Goal: Information Seeking & Learning: Learn about a topic

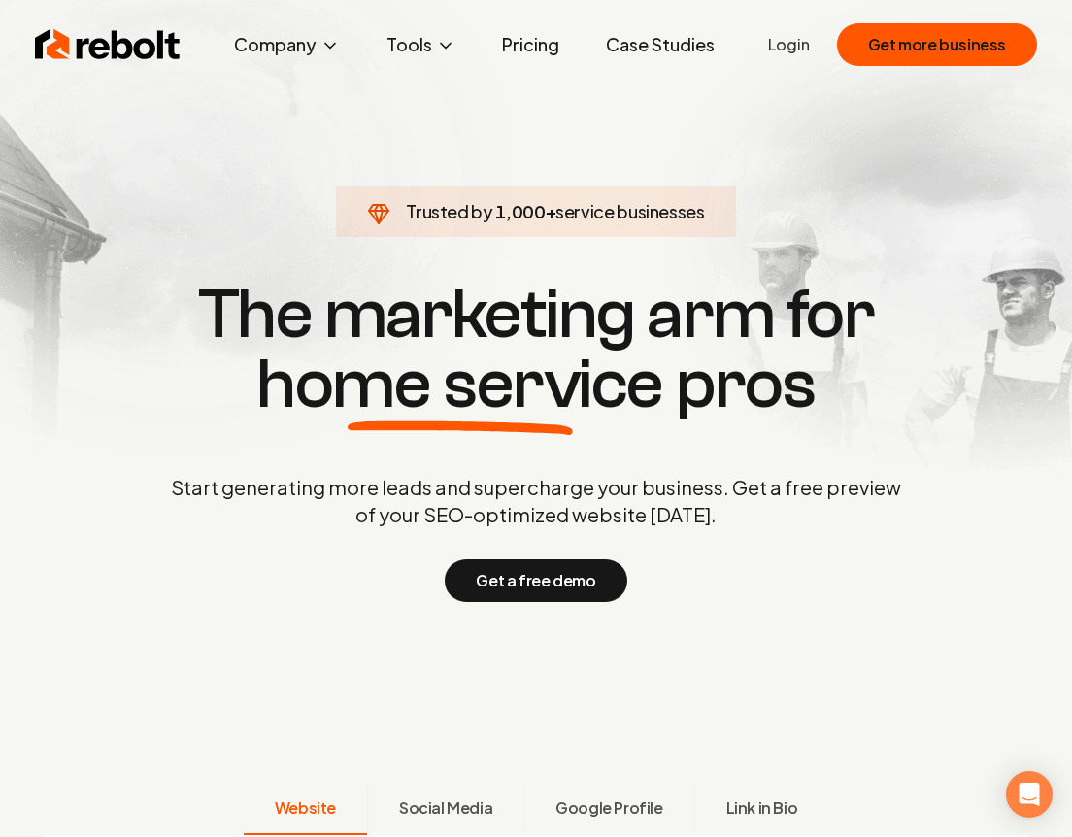
click at [513, 51] on link "Pricing" at bounding box center [530, 44] width 88 height 39
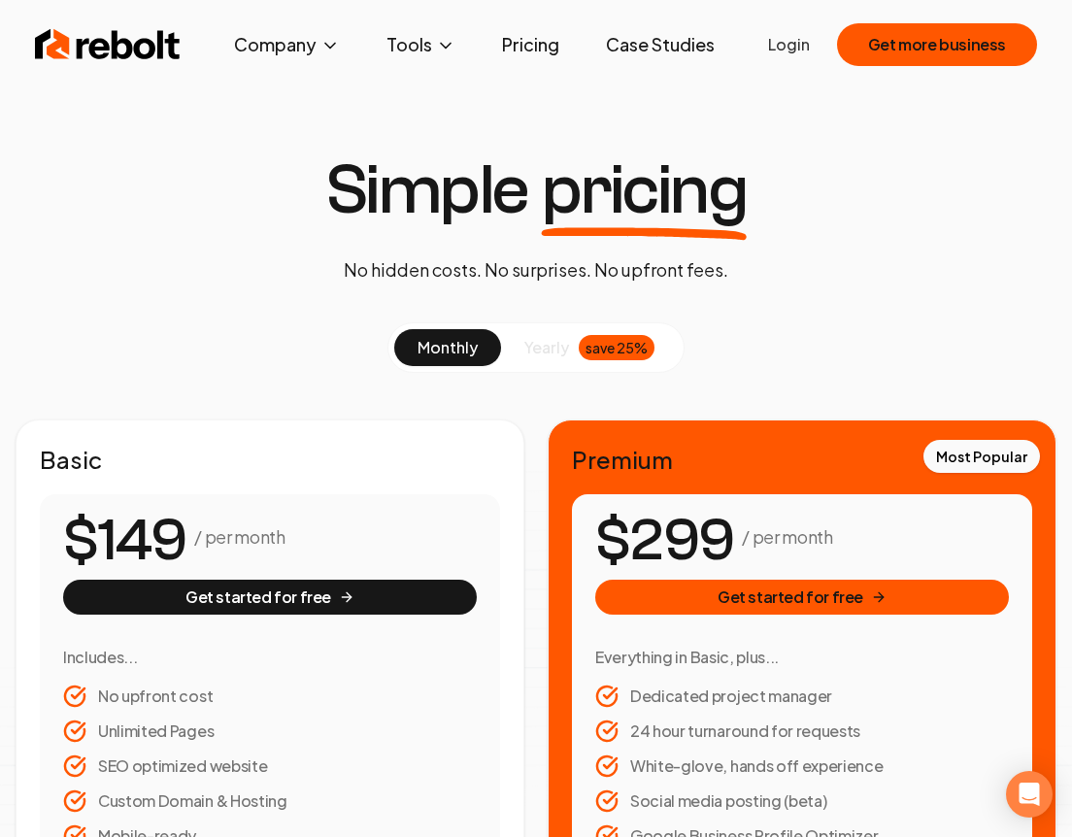
click at [684, 49] on link "Case Studies" at bounding box center [660, 44] width 140 height 39
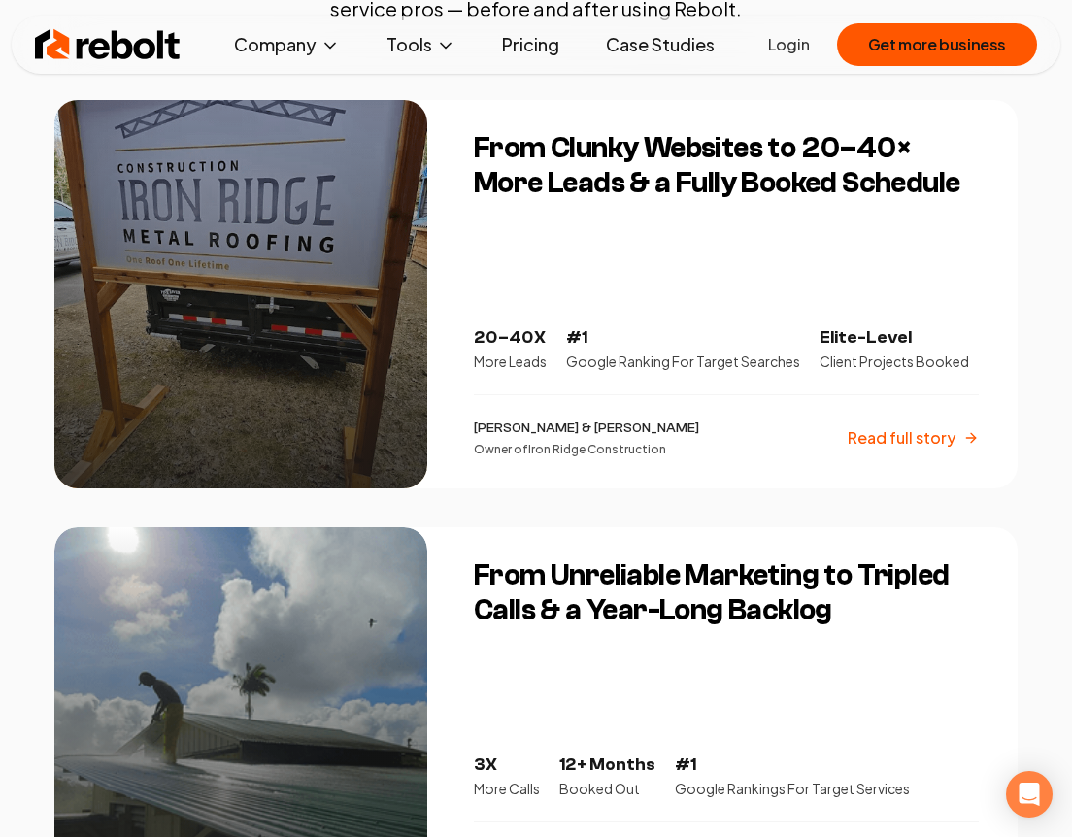
scroll to position [382, 0]
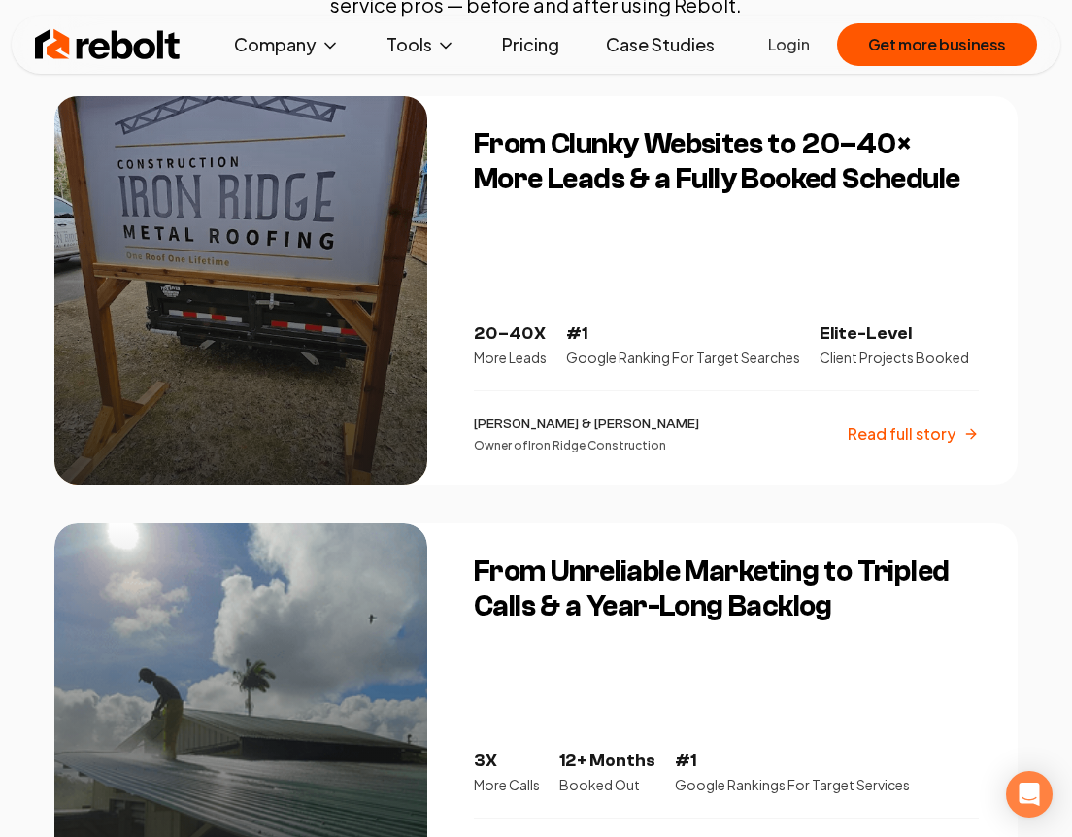
click at [606, 233] on div "From Clunky Websites to 20–40× More Leads & a Fully Booked Schedule 20–40X More…" at bounding box center [734, 290] width 567 height 388
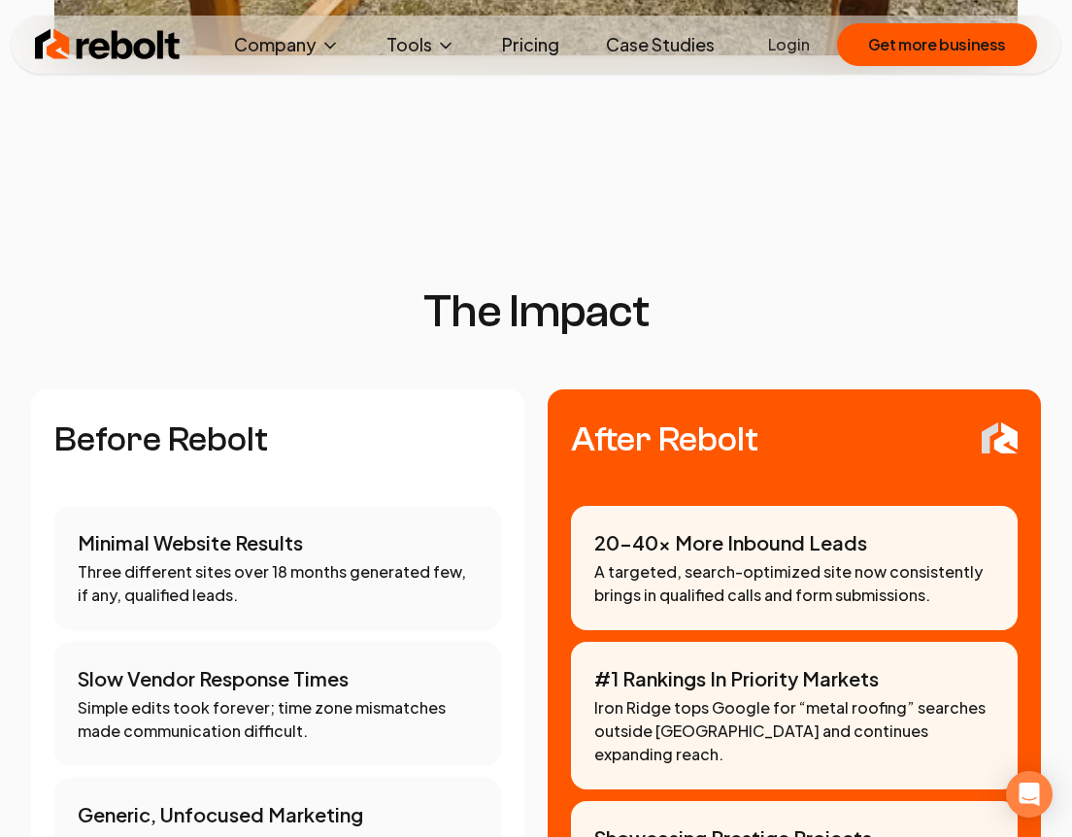
scroll to position [1361, 0]
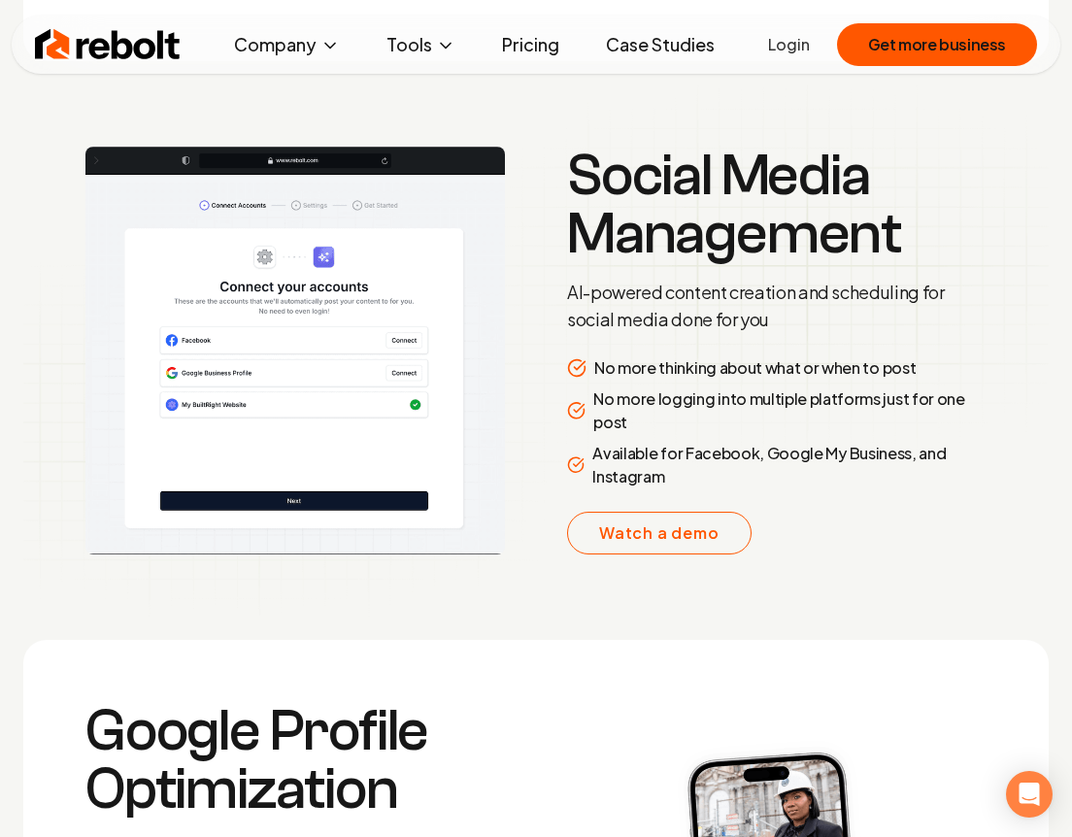
scroll to position [3131, 0]
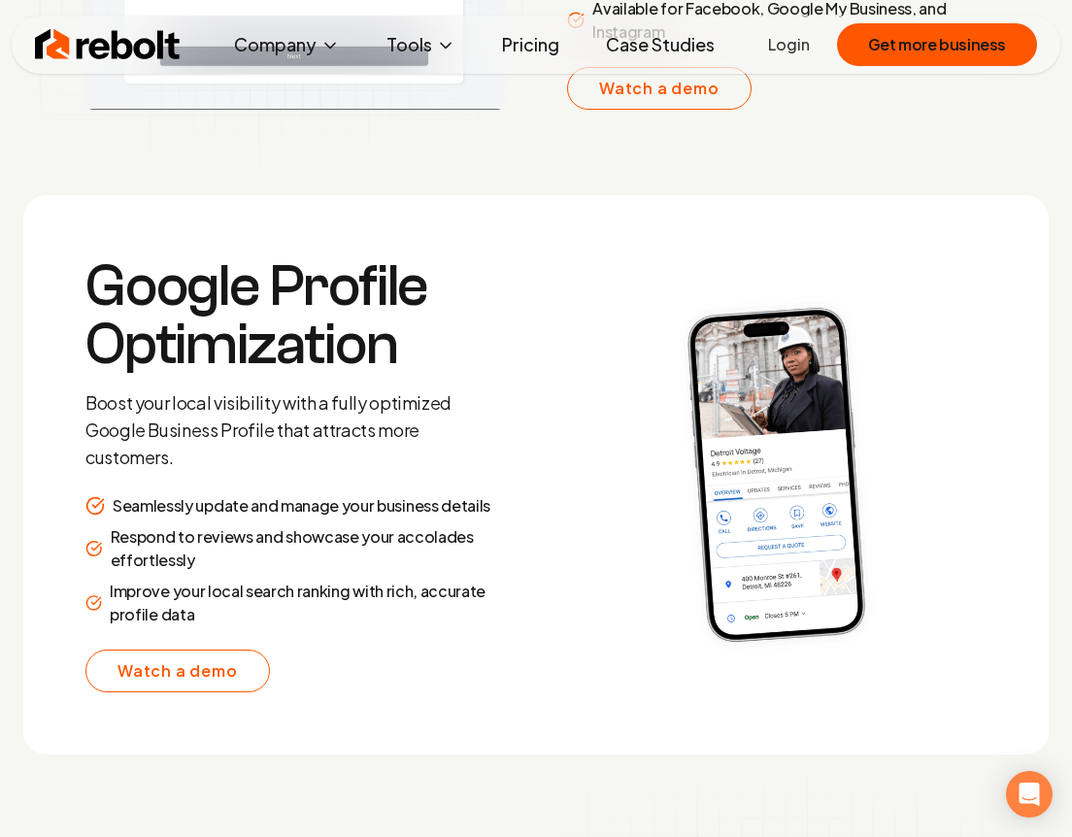
click at [546, 447] on section "Google Profile Optimization Boost your local visibility with a fully optimized …" at bounding box center [535, 474] width 1025 height 559
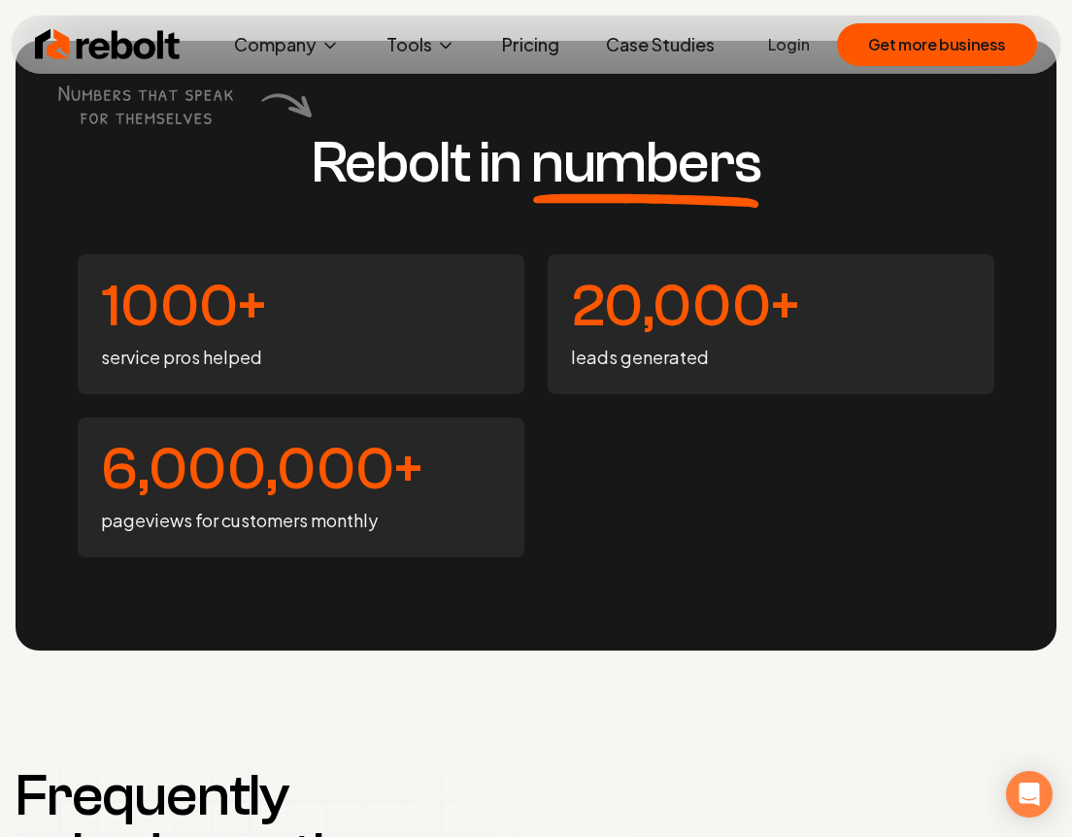
scroll to position [7243, 0]
